Goal: Find specific page/section: Find specific page/section

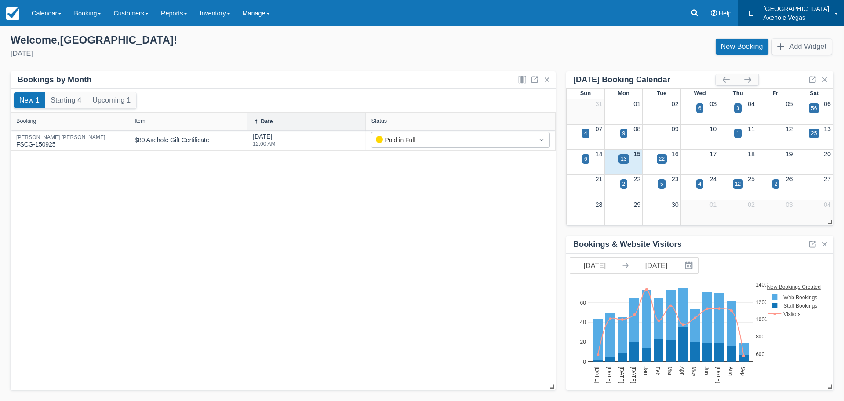
click at [795, 18] on p "Axehole Vegas" at bounding box center [796, 17] width 66 height 9
click at [791, 39] on link "Profile" at bounding box center [809, 38] width 69 height 18
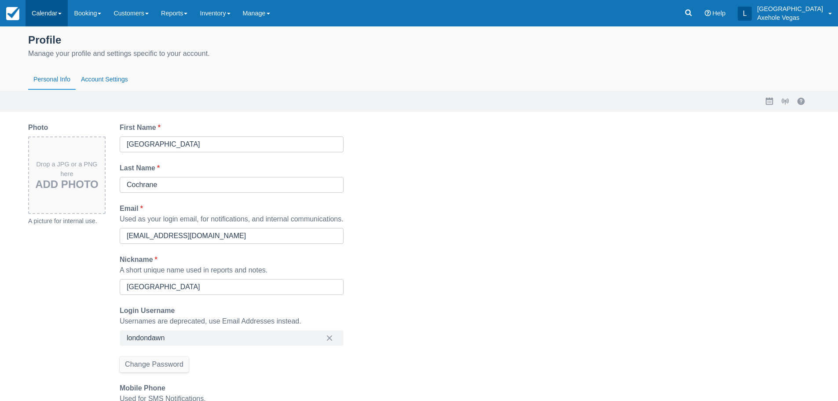
click at [58, 13] on link "Calendar" at bounding box center [47, 13] width 42 height 26
click at [49, 18] on link "Calendar" at bounding box center [47, 13] width 42 height 26
click at [37, 2] on link "Calendar" at bounding box center [47, 13] width 42 height 26
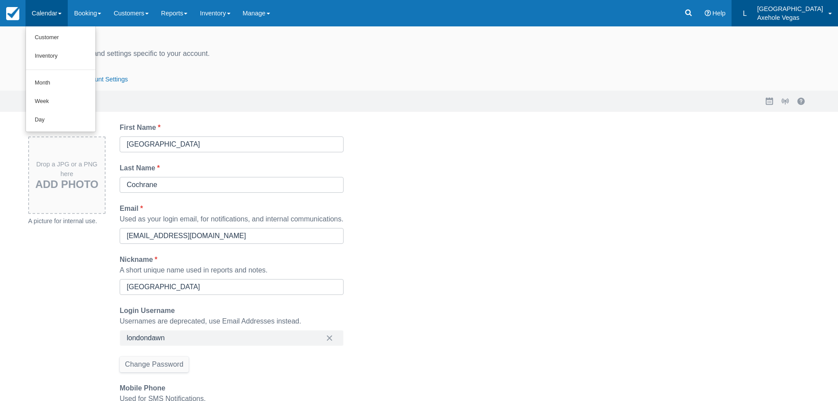
click at [802, 16] on p "Axehole Vegas" at bounding box center [790, 17] width 66 height 9
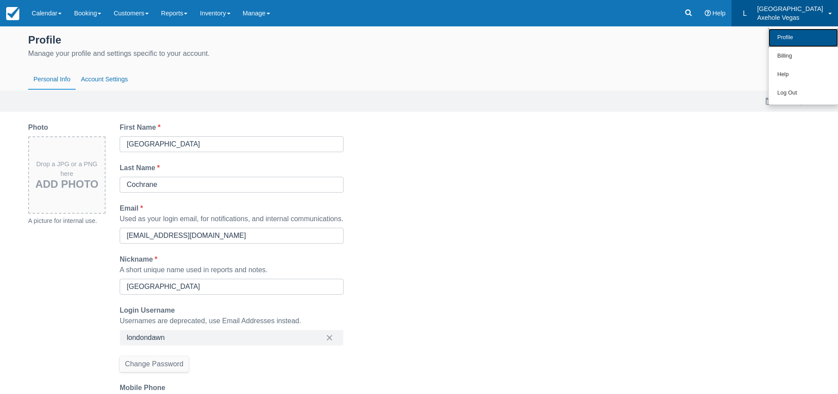
click at [789, 38] on link "Profile" at bounding box center [802, 38] width 69 height 18
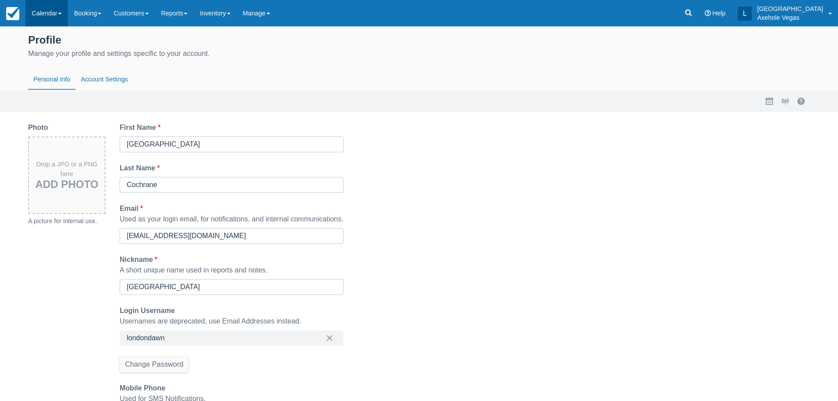
click at [52, 15] on link "Calendar" at bounding box center [47, 13] width 42 height 26
click at [698, 15] on link at bounding box center [688, 13] width 20 height 26
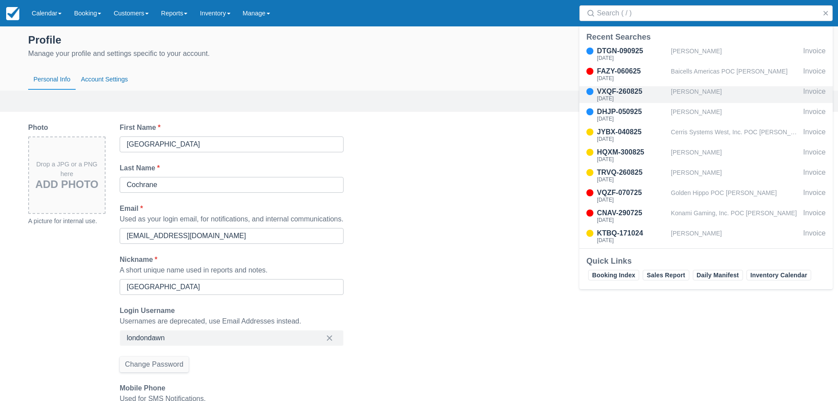
click at [708, 95] on div "Stephanie Sorrells" at bounding box center [735, 94] width 129 height 17
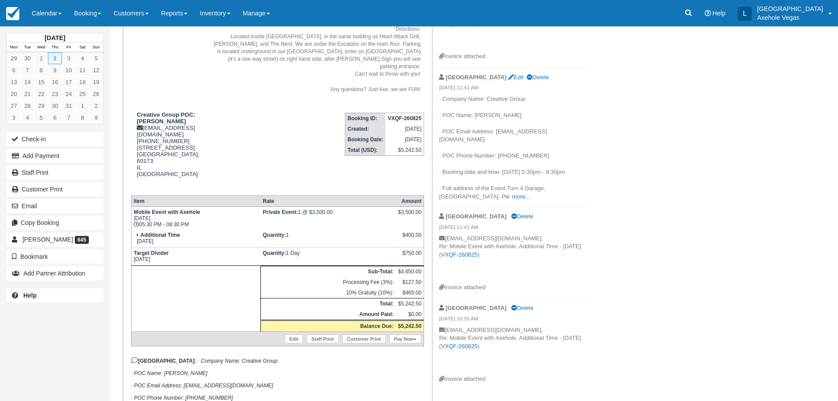
scroll to position [132, 0]
